Goal: Information Seeking & Learning: Find specific fact

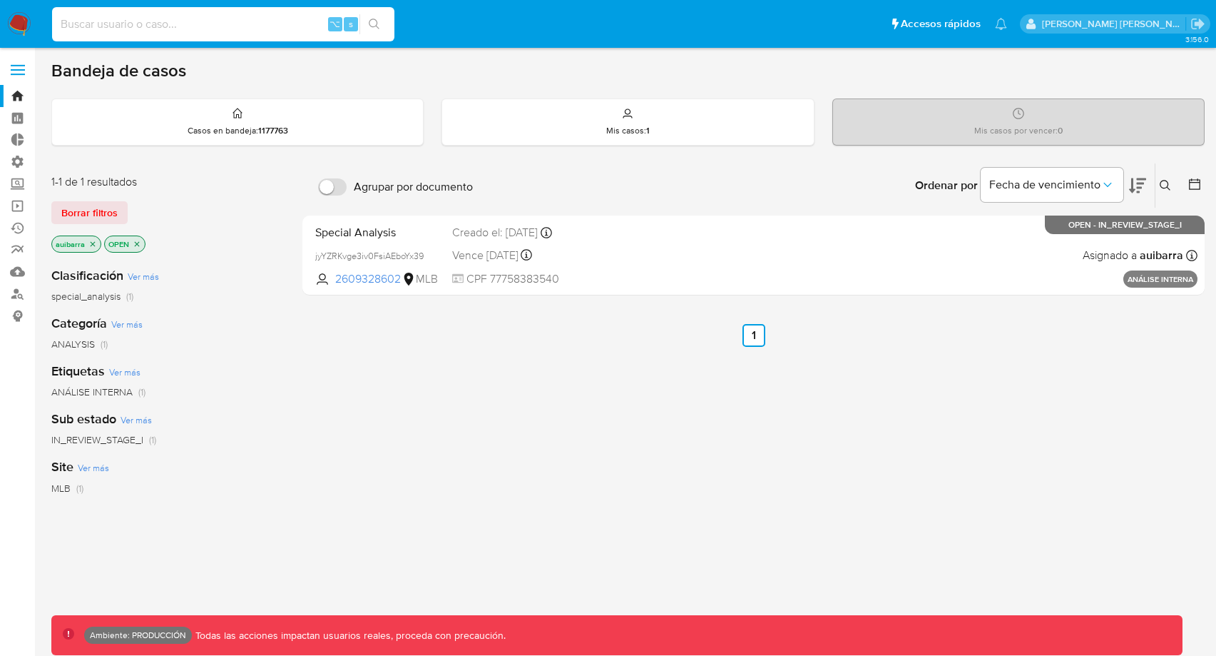
click at [222, 21] on input at bounding box center [223, 24] width 342 height 19
paste input "143125485"
type input "143125485"
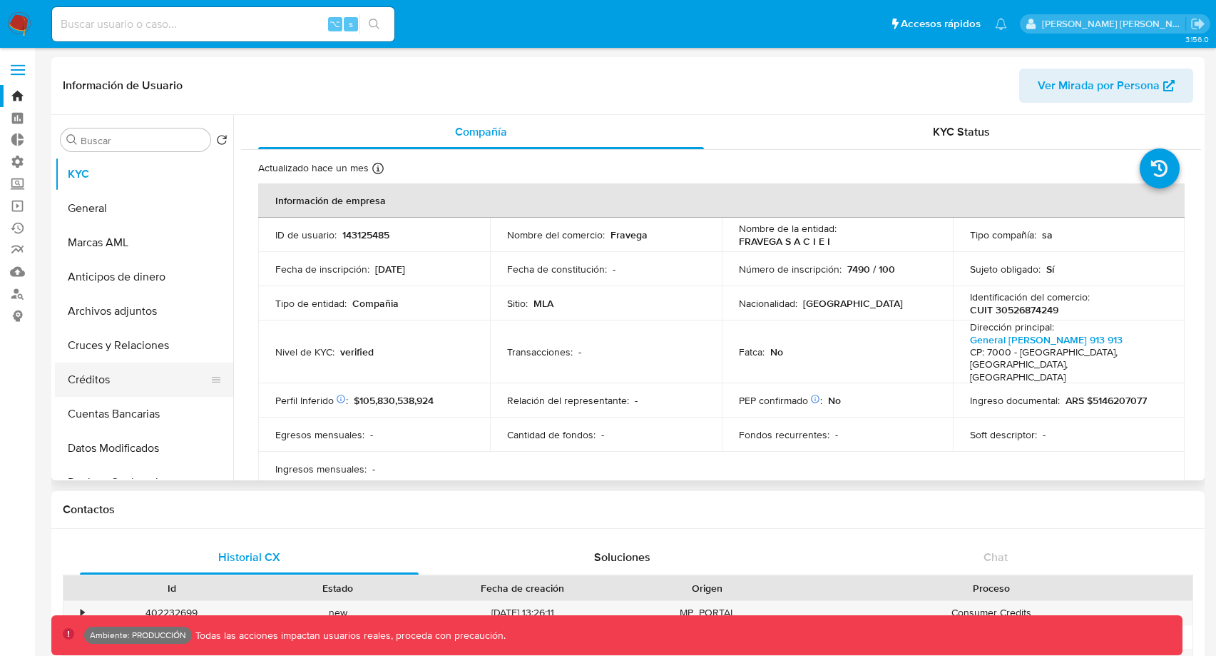
select select "10"
click at [125, 215] on button "General" at bounding box center [138, 208] width 167 height 34
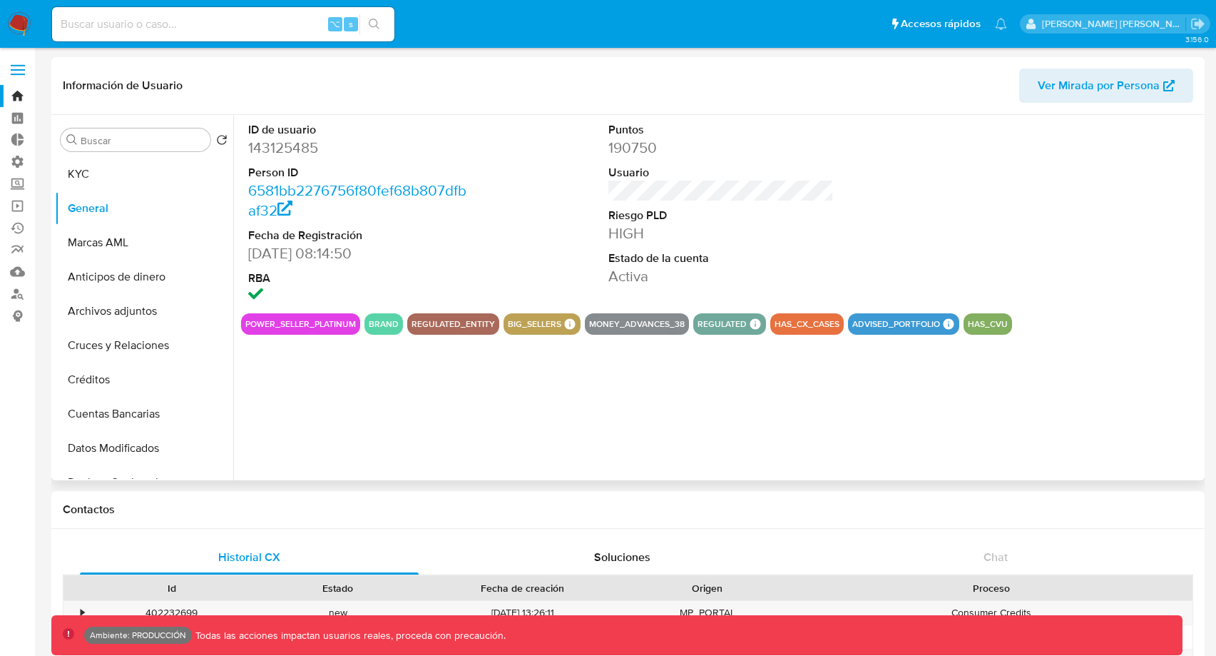
click at [1112, 89] on span "Ver Mirada por Persona" at bounding box center [1099, 85] width 122 height 34
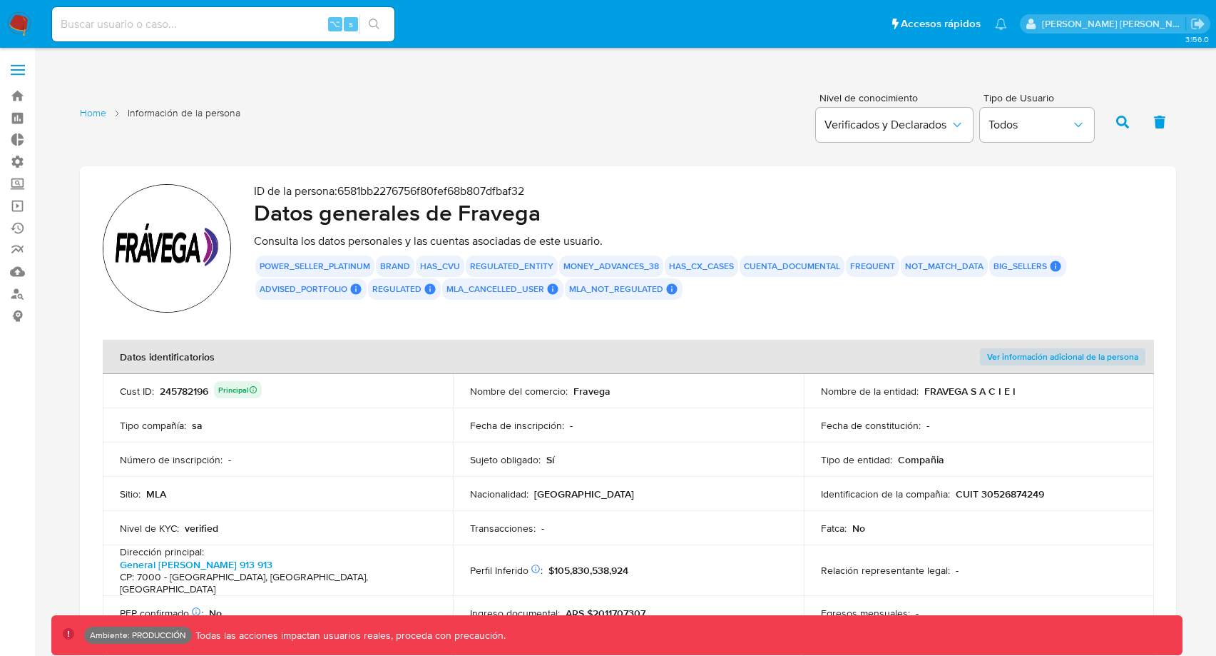
drag, startPoint x: 678, startPoint y: 264, endPoint x: 718, endPoint y: 264, distance: 40.7
click at [718, 264] on button "has_cx_cases" at bounding box center [701, 266] width 65 height 6
